Goal: Check status: Check status

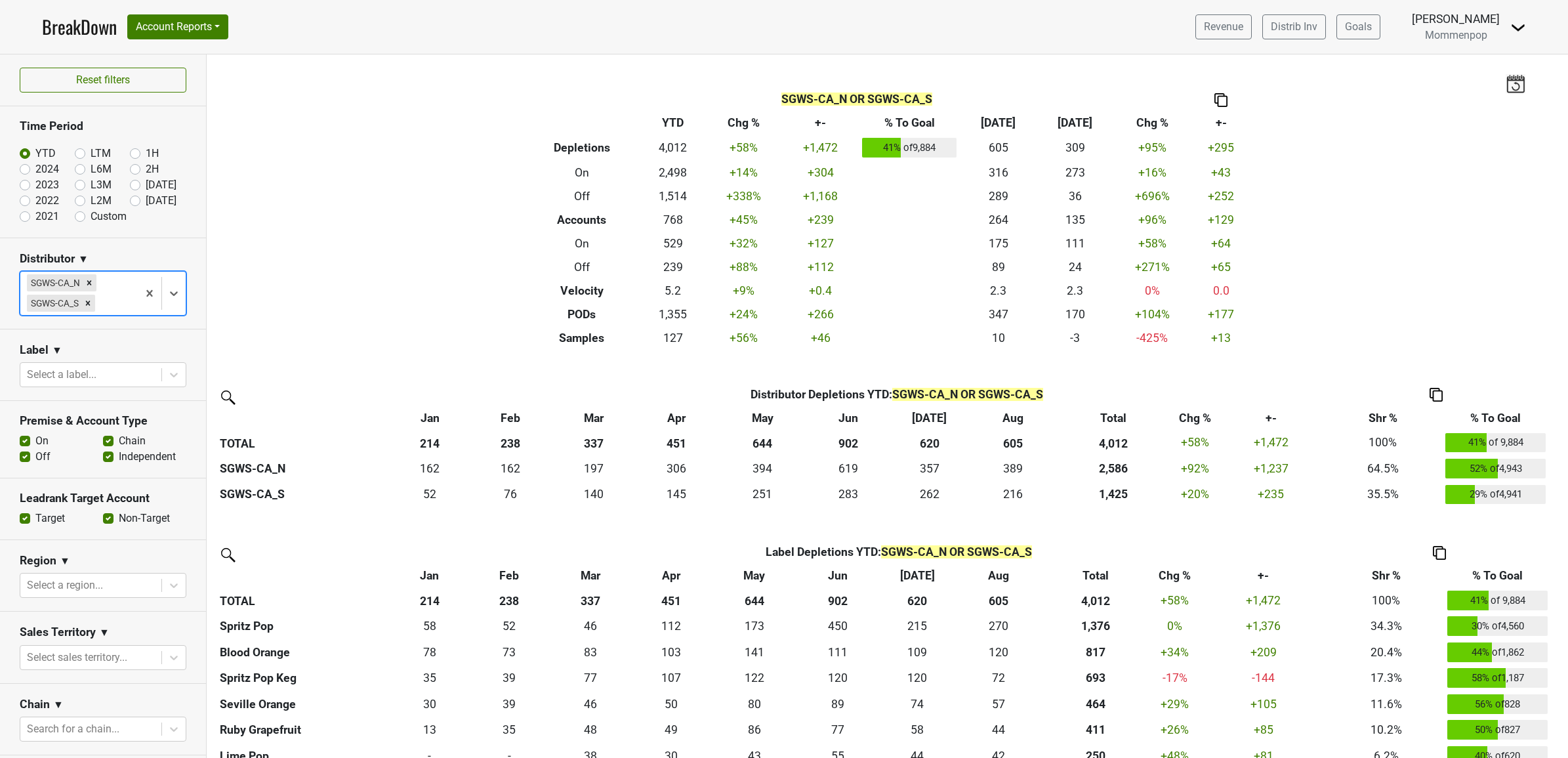
scroll to position [116, 0]
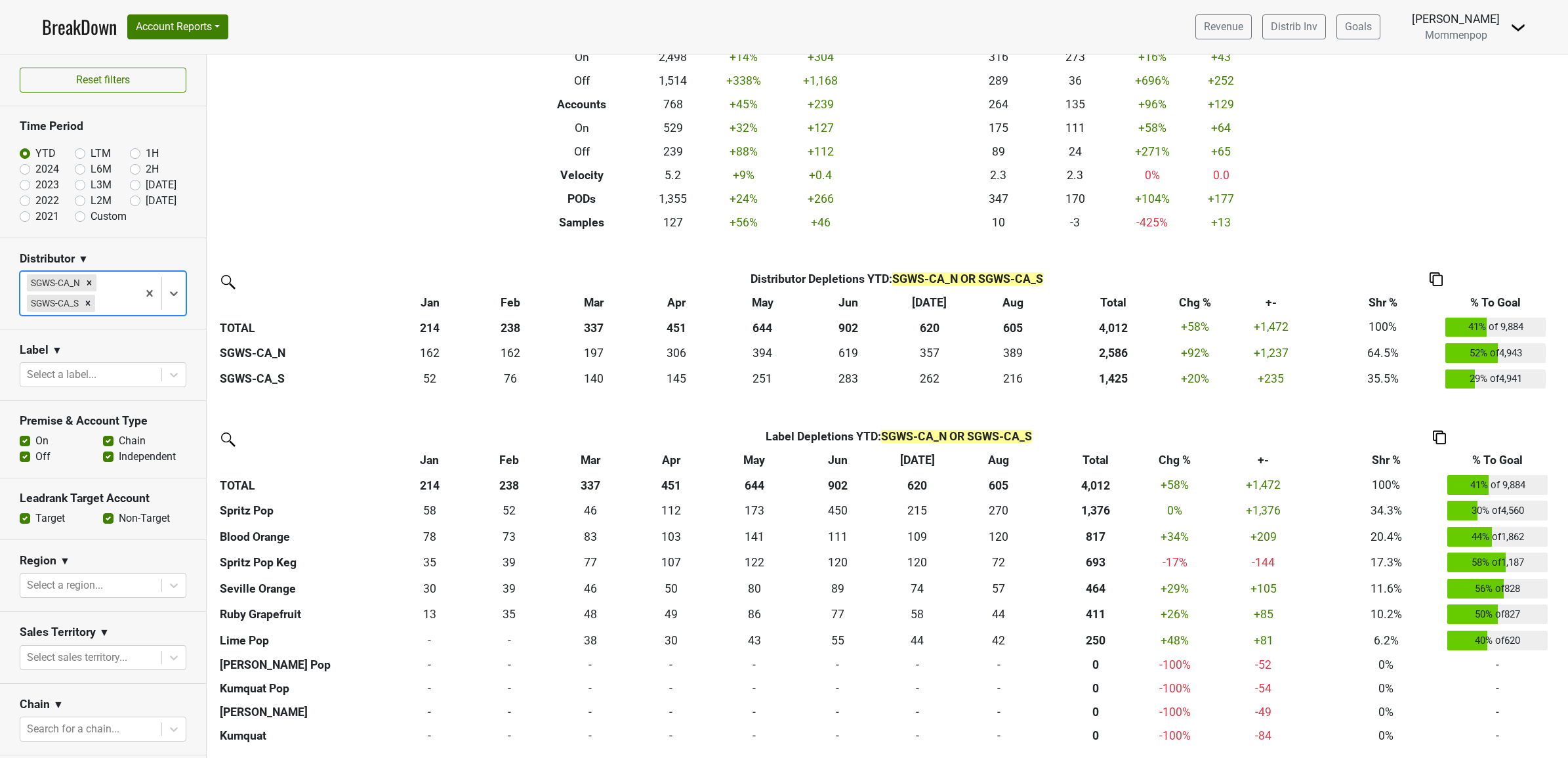
click at [86, 288] on icon "Remove SGWS-CA_N" at bounding box center [89, 282] width 9 height 9
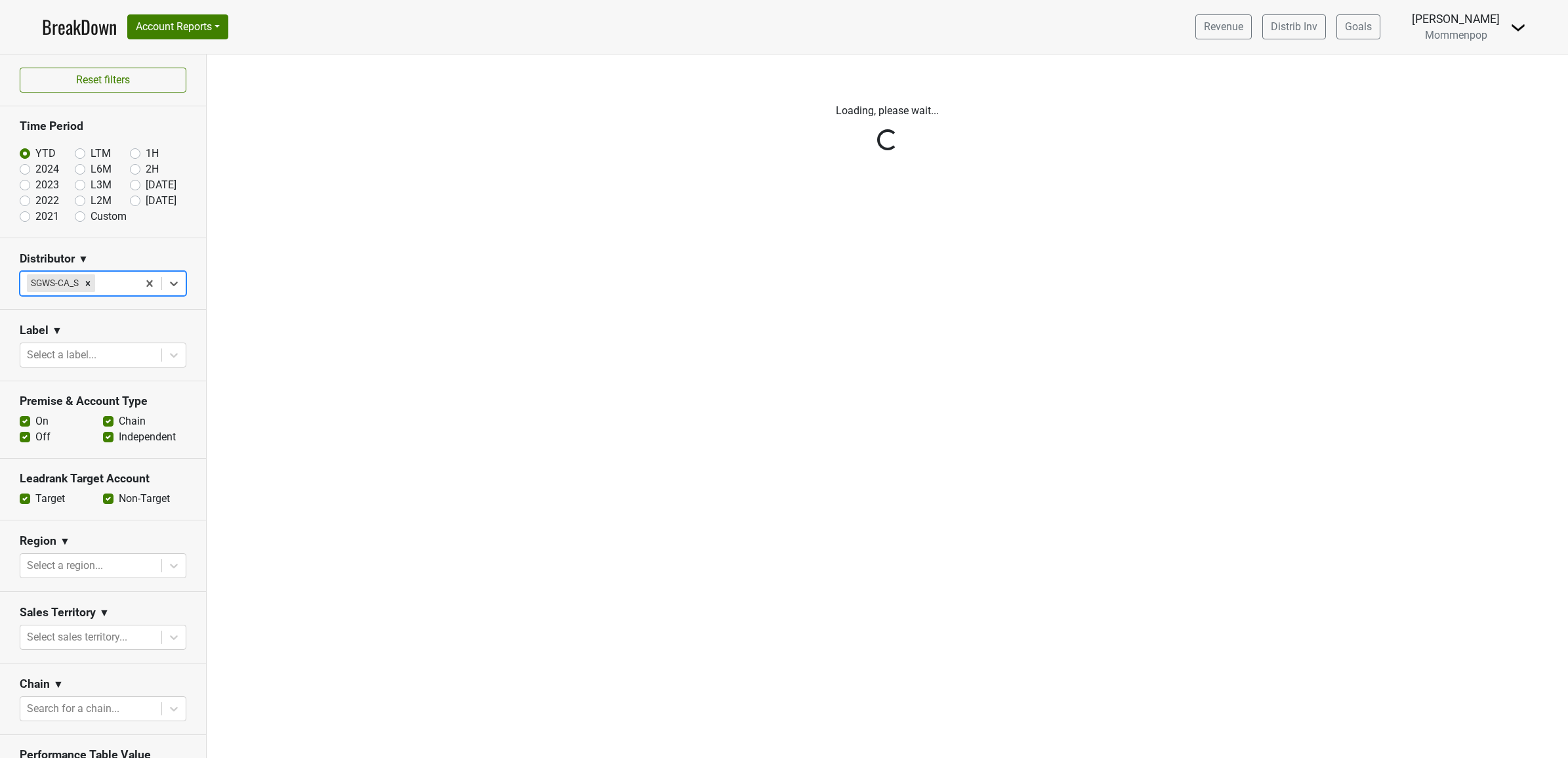
scroll to position [0, 0]
click at [87, 287] on div "Reset filters Time Period YTD LTM 1H 2024 L6M 2H 2023 L3M Aug '25 2022 L2M Sep …" at bounding box center [103, 406] width 207 height 703
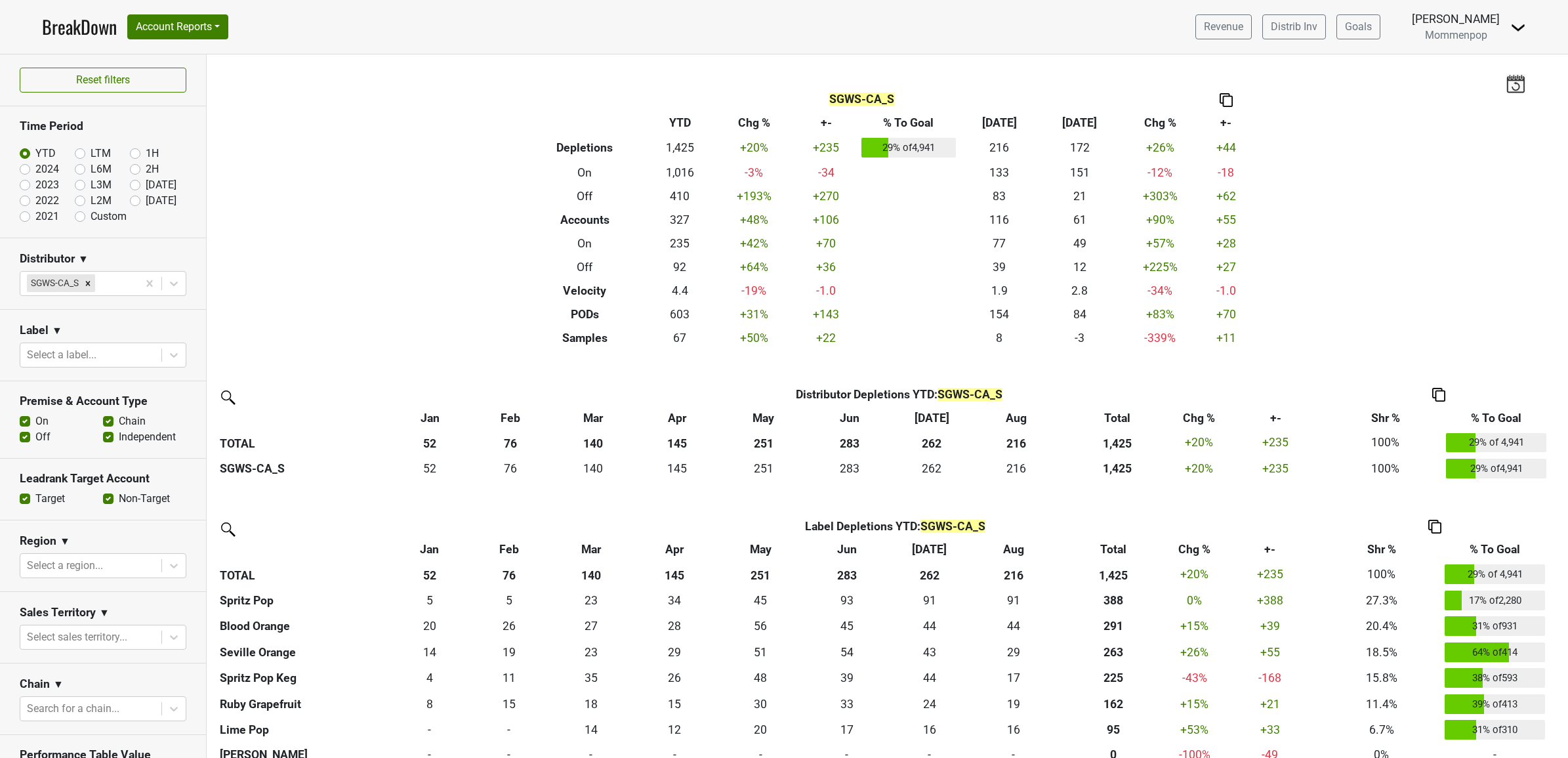
click at [87, 287] on icon "Remove SGWS-CA_S" at bounding box center [88, 283] width 9 height 9
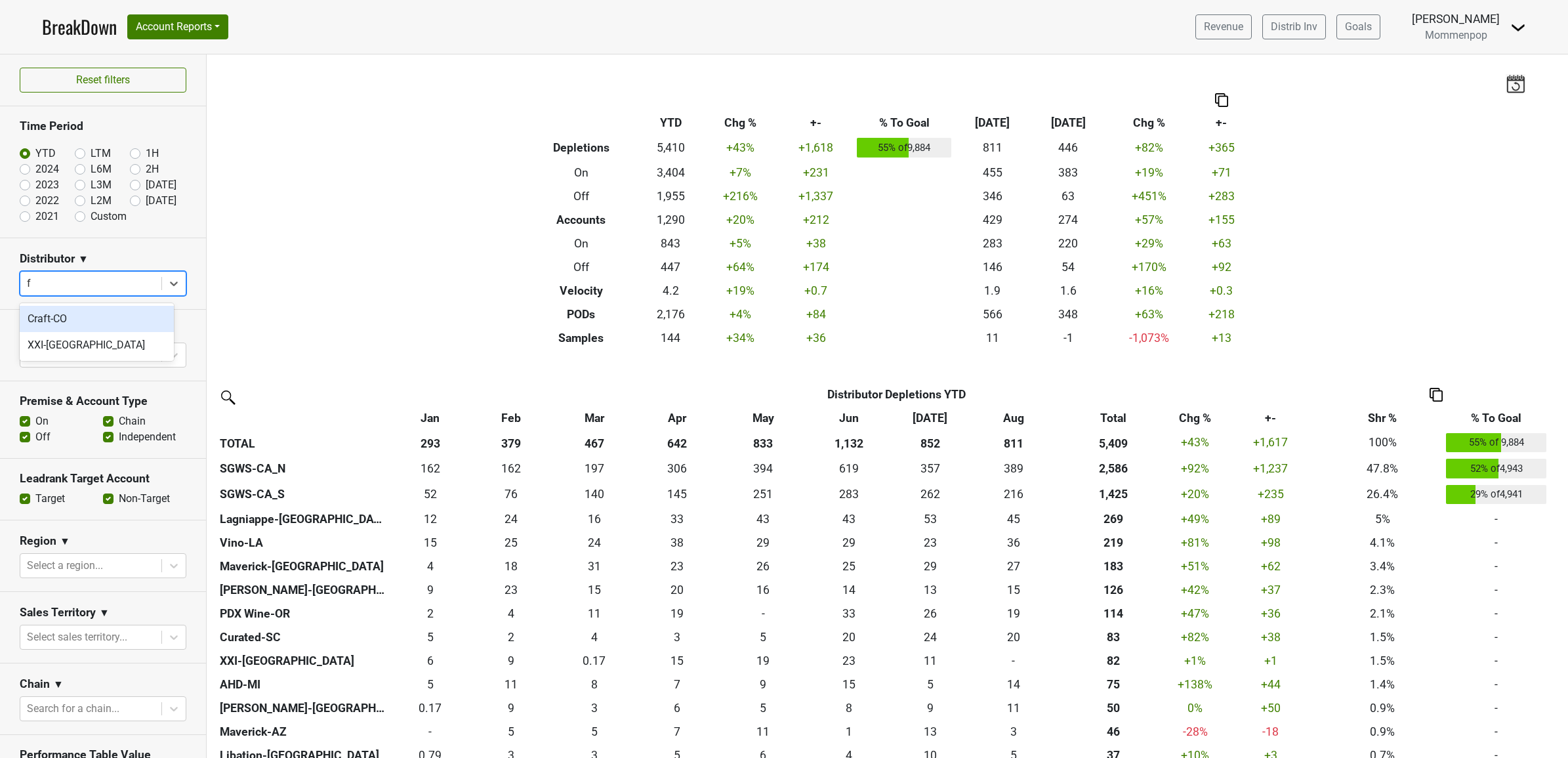
type input "fl"
click at [57, 319] on div "XXI-[GEOGRAPHIC_DATA]" at bounding box center [96, 318] width 154 height 26
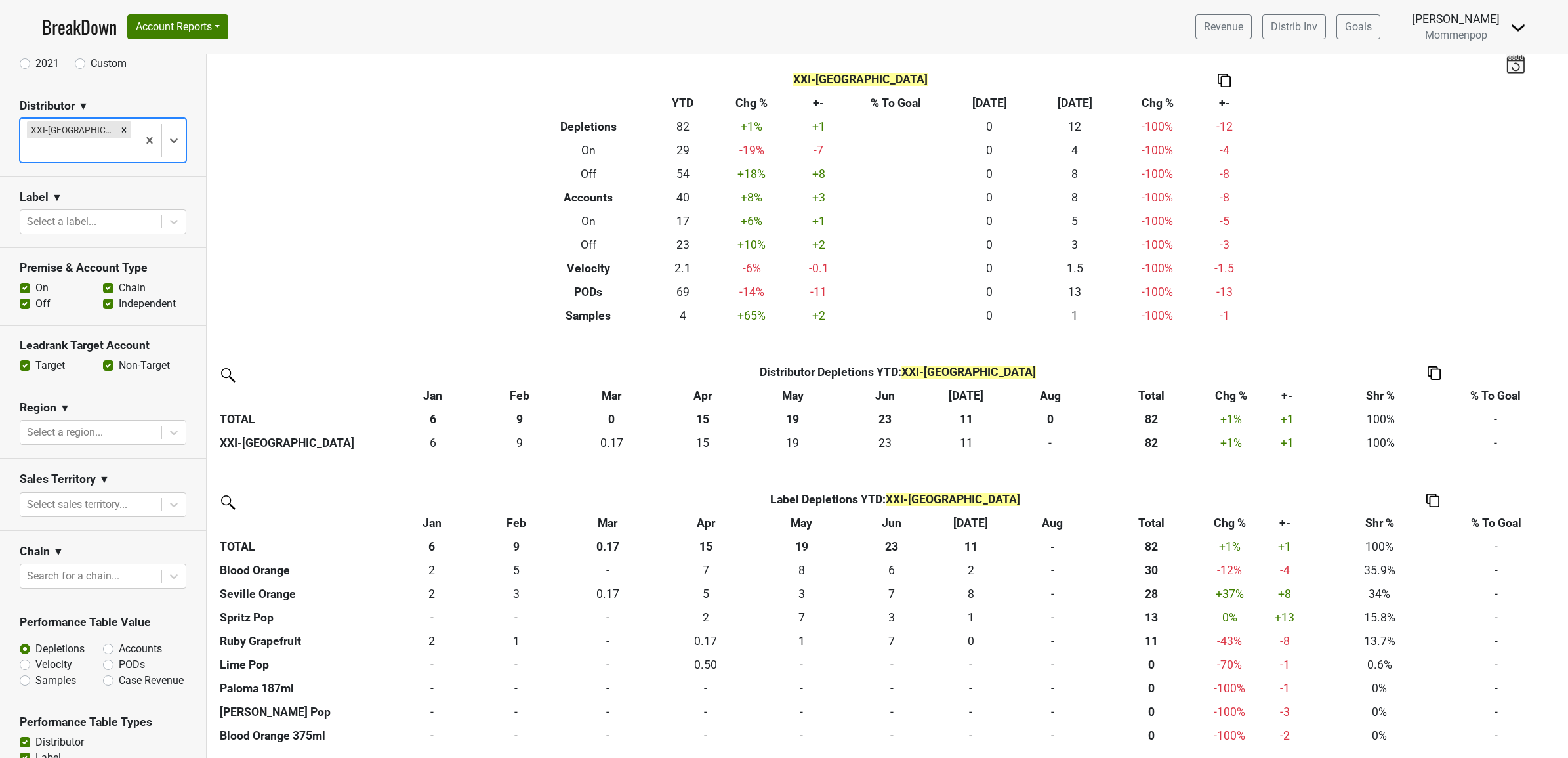
scroll to position [164, 0]
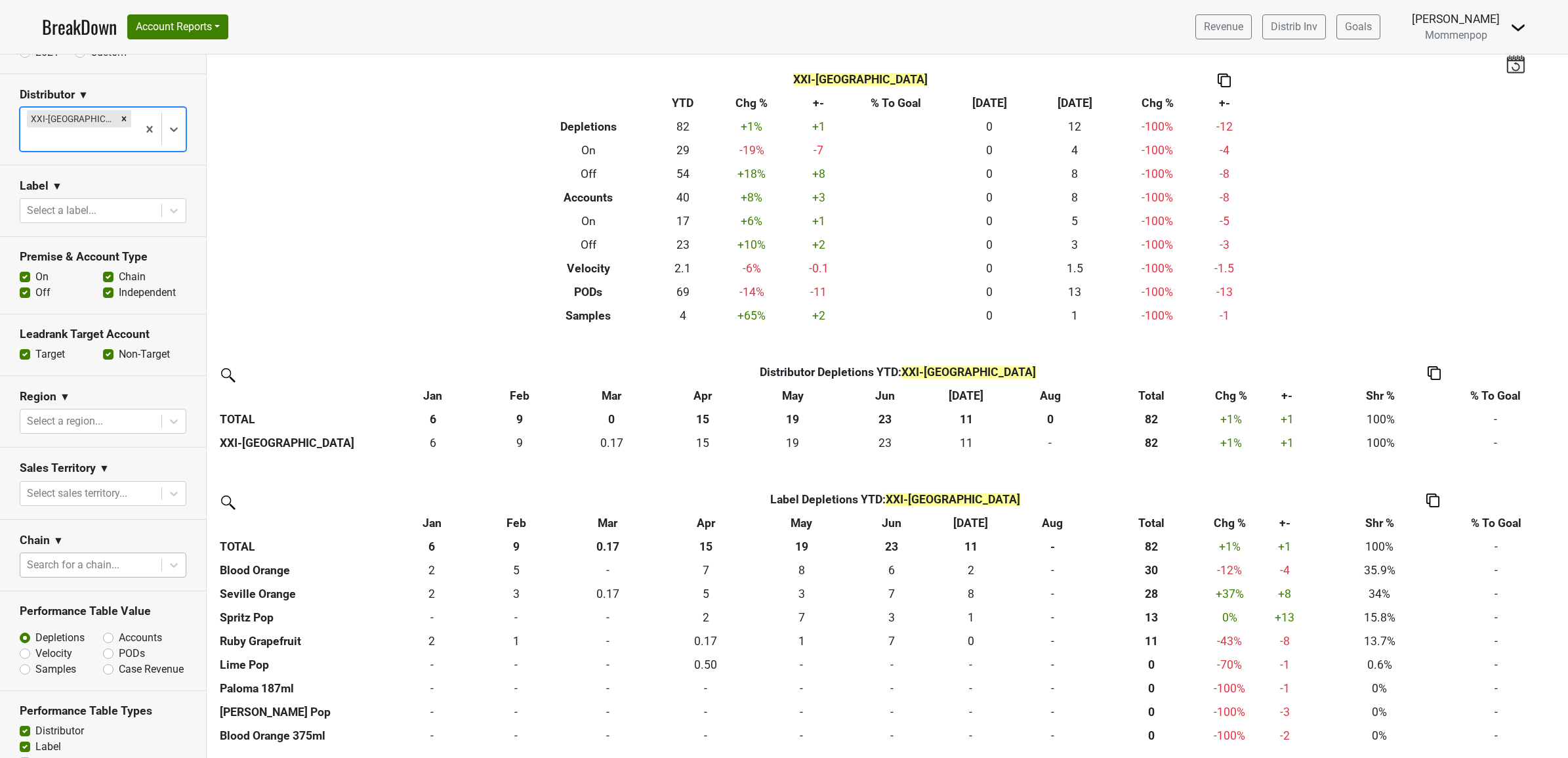
click at [92, 556] on div at bounding box center [90, 565] width 128 height 19
type input "whol"
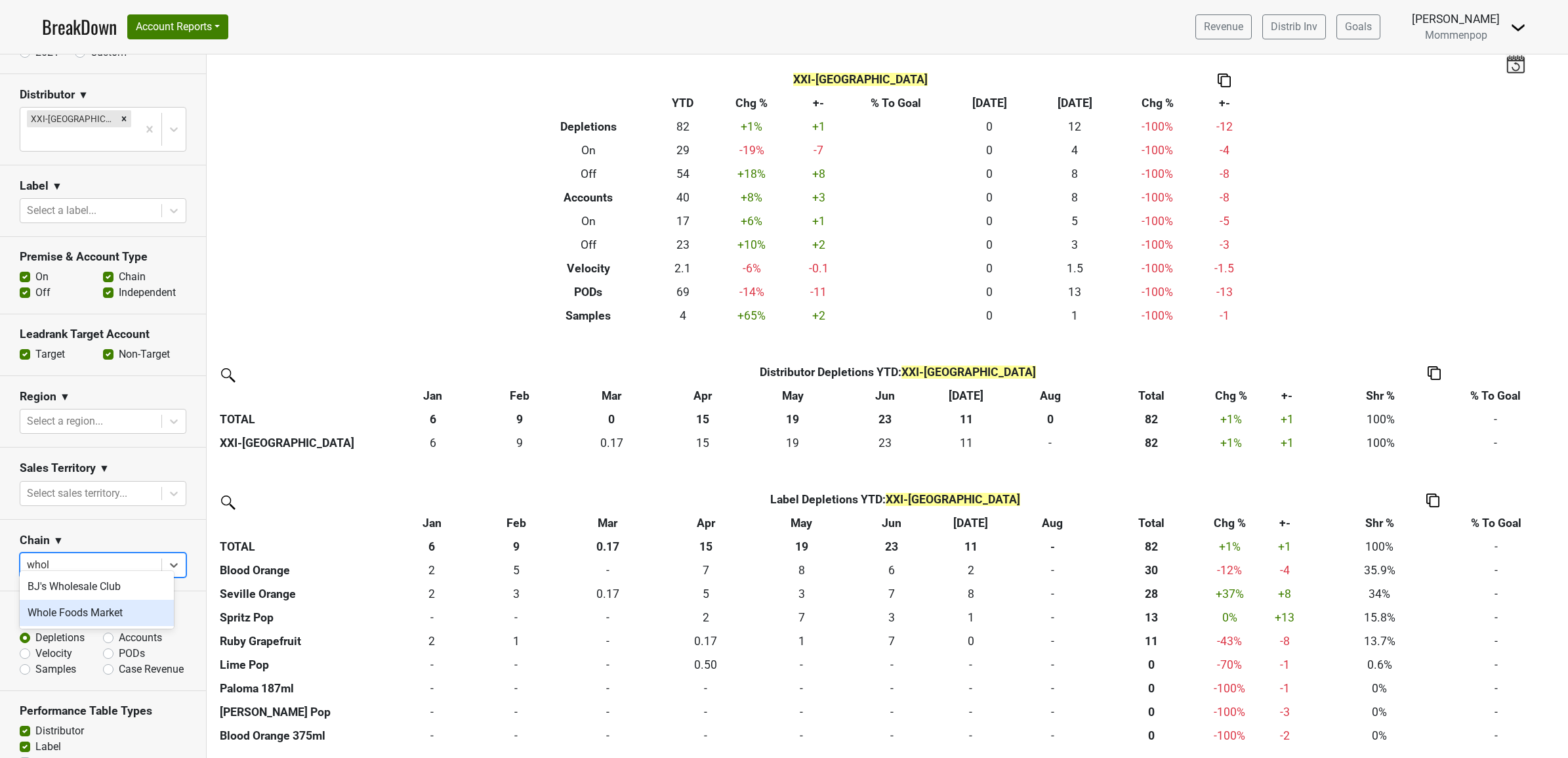
click at [92, 612] on div "Whole Foods Market" at bounding box center [96, 612] width 154 height 26
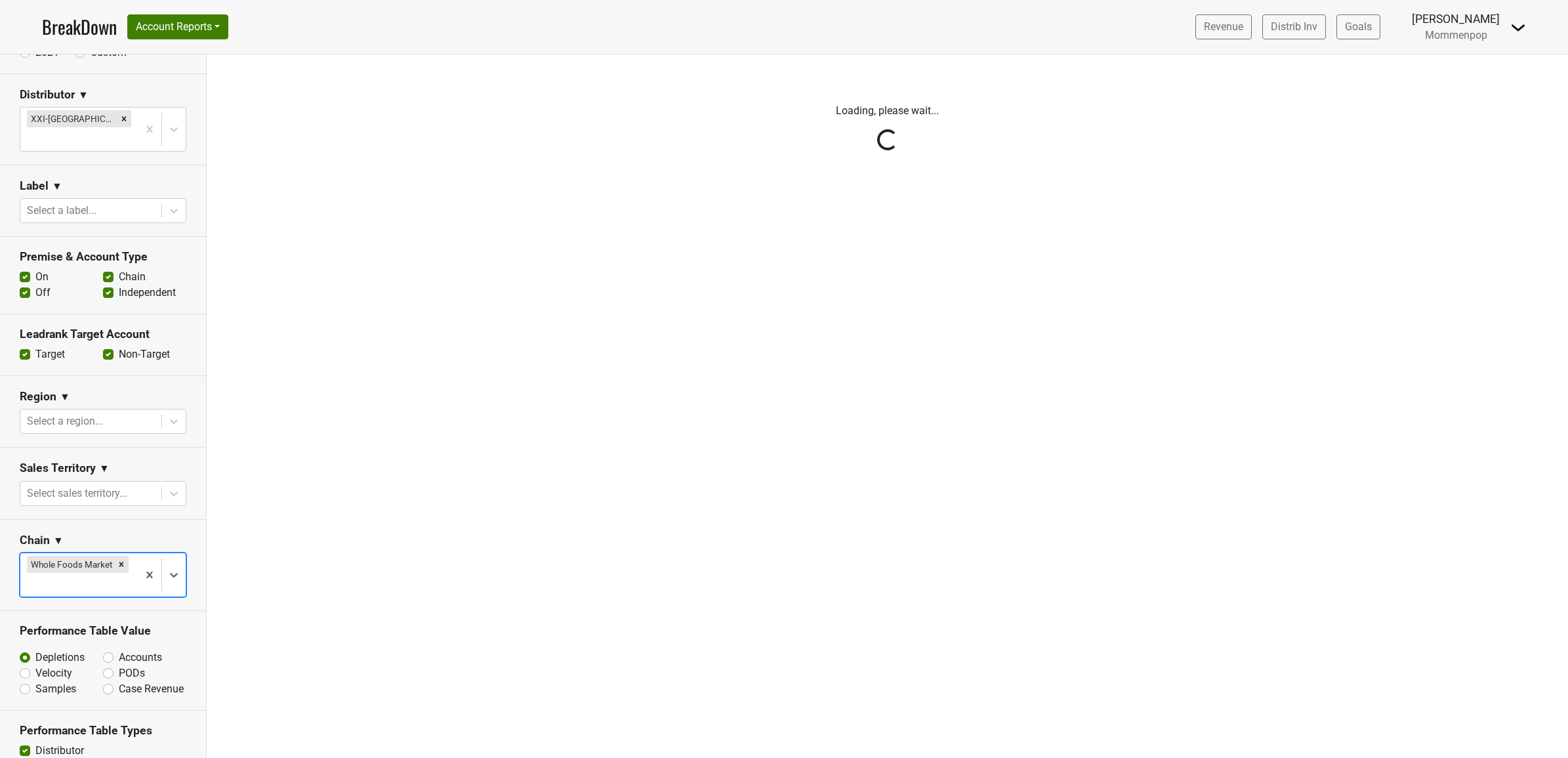
scroll to position [0, 0]
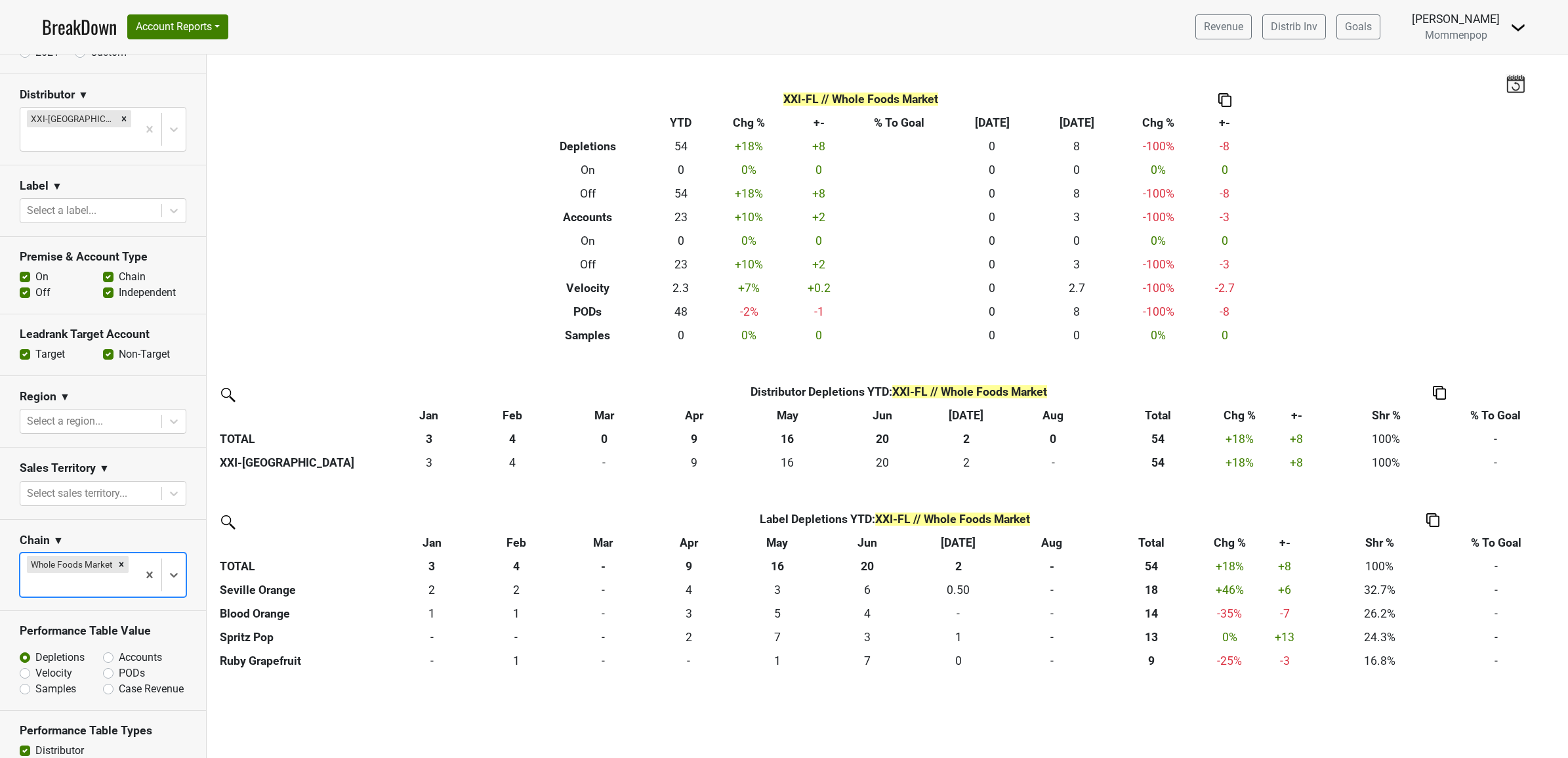
click at [1519, 26] on img at bounding box center [1517, 27] width 16 height 16
click at [1473, 53] on link "Control Center" at bounding box center [1473, 53] width 104 height 21
click at [1517, 86] on img at bounding box center [1515, 83] width 19 height 19
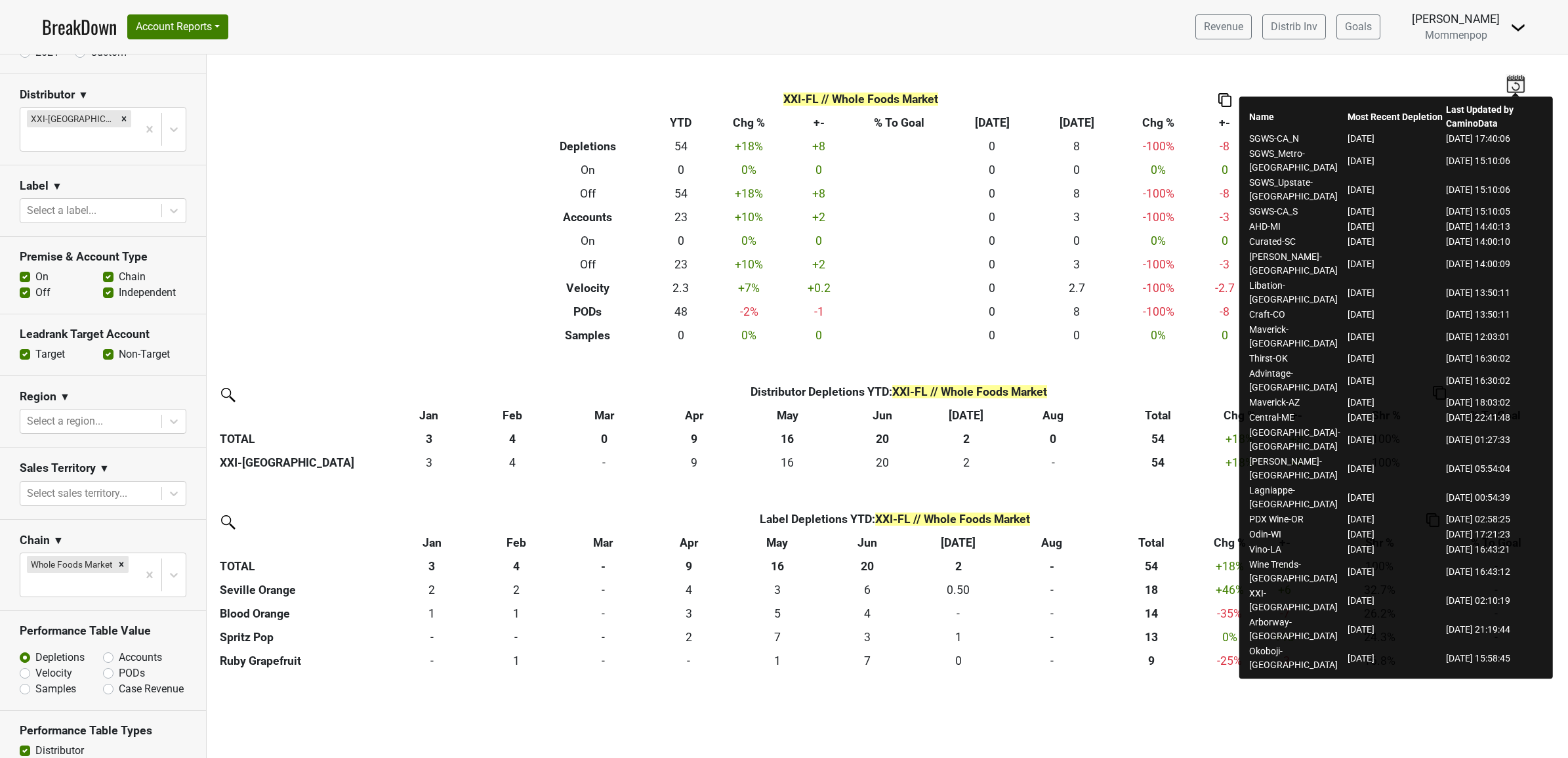
drag, startPoint x: 1348, startPoint y: 456, endPoint x: 1396, endPoint y: 455, distance: 48.0
click at [1396, 586] on td "2025-07-30" at bounding box center [1396, 600] width 99 height 29
drag, startPoint x: 1396, startPoint y: 455, endPoint x: 1534, endPoint y: 459, distance: 138.1
click at [1534, 586] on td "2025-08-07 02:10:19" at bounding box center [1494, 600] width 99 height 29
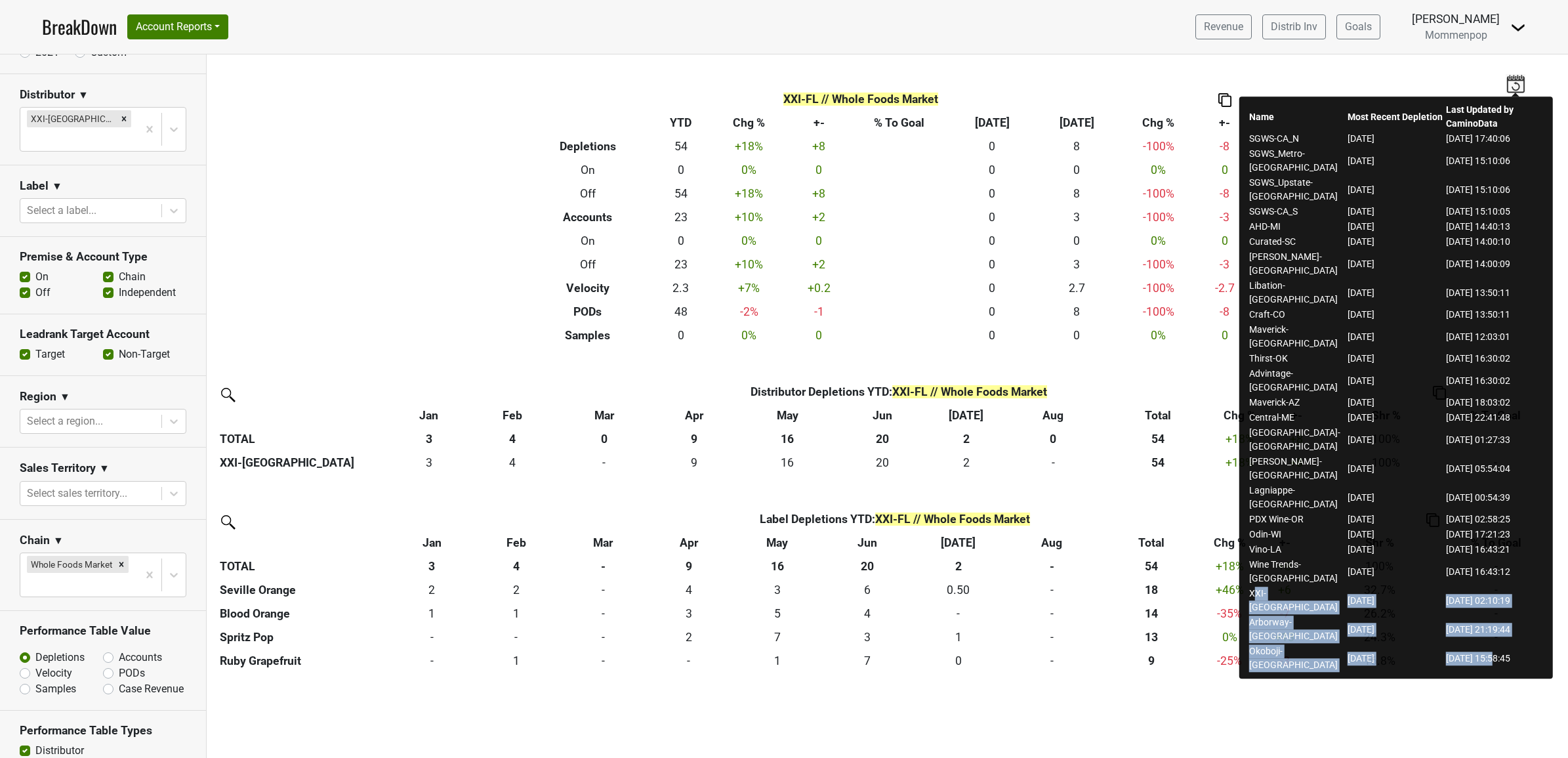
drag, startPoint x: 1260, startPoint y: 458, endPoint x: 1496, endPoint y: 484, distance: 237.4
click at [1496, 484] on tbody "SGWS-CA_N 2025-09-26 2025-09-29 17:40:06 SGWS_Metro-NY 2025-09-10 2025-09-29 15…" at bounding box center [1396, 403] width 295 height 541
click at [1434, 615] on td "2025-07-24" at bounding box center [1396, 630] width 99 height 29
